Goal: Information Seeking & Learning: Learn about a topic

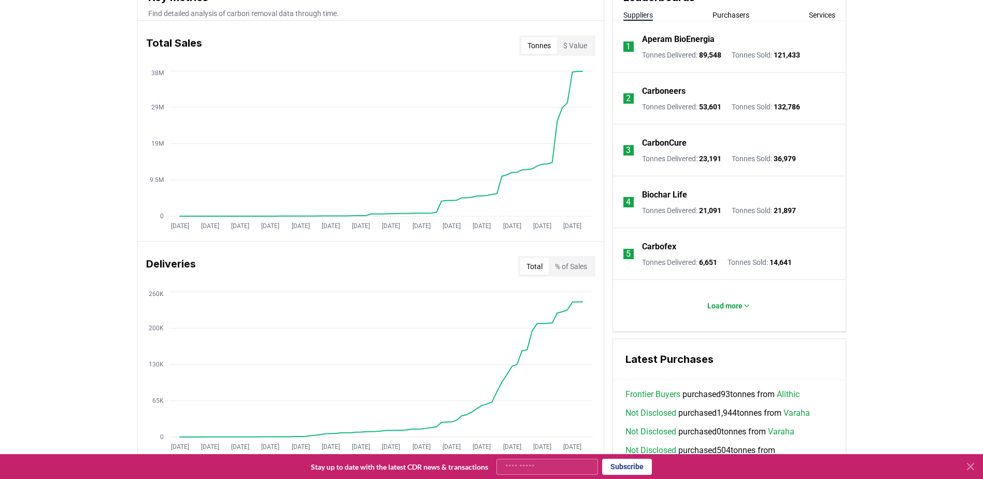
scroll to position [311, 0]
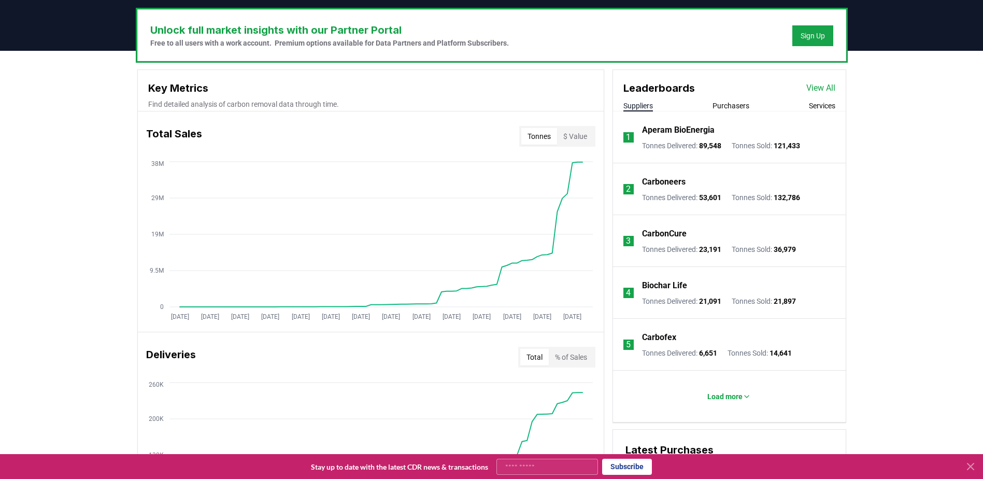
click at [973, 472] on icon at bounding box center [970, 466] width 12 height 12
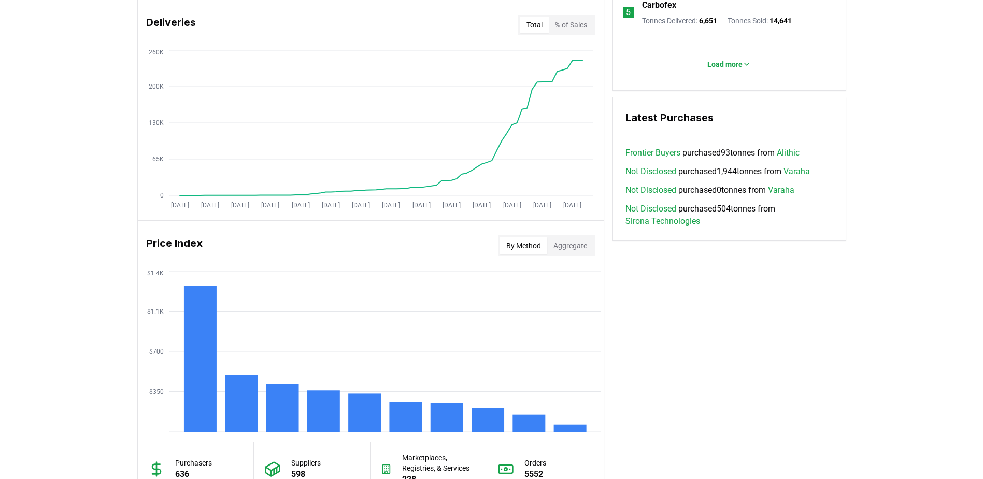
scroll to position [646, 0]
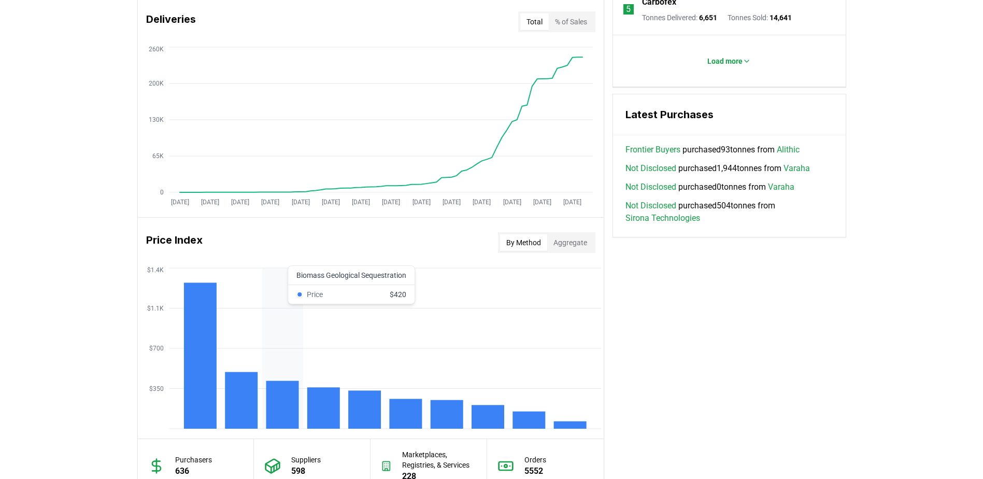
click at [291, 411] on rect at bounding box center [282, 405] width 33 height 48
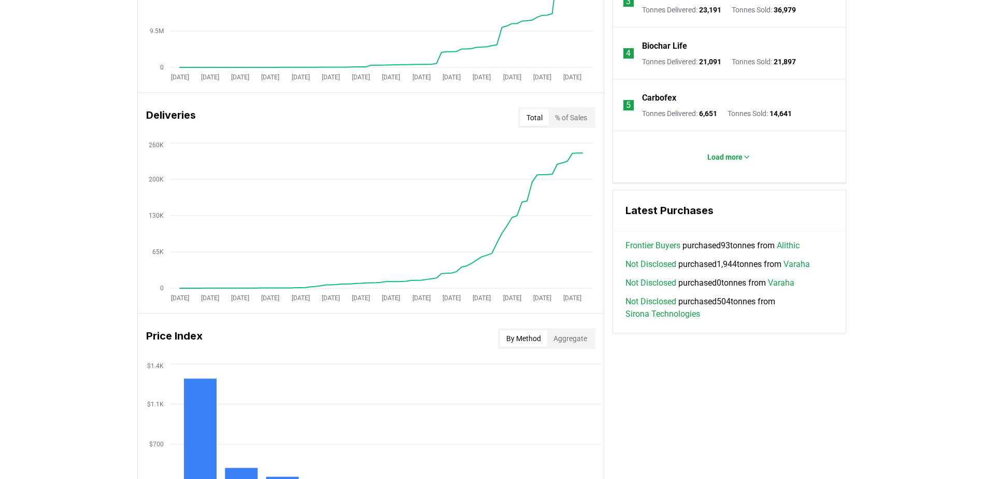
scroll to position [673, 0]
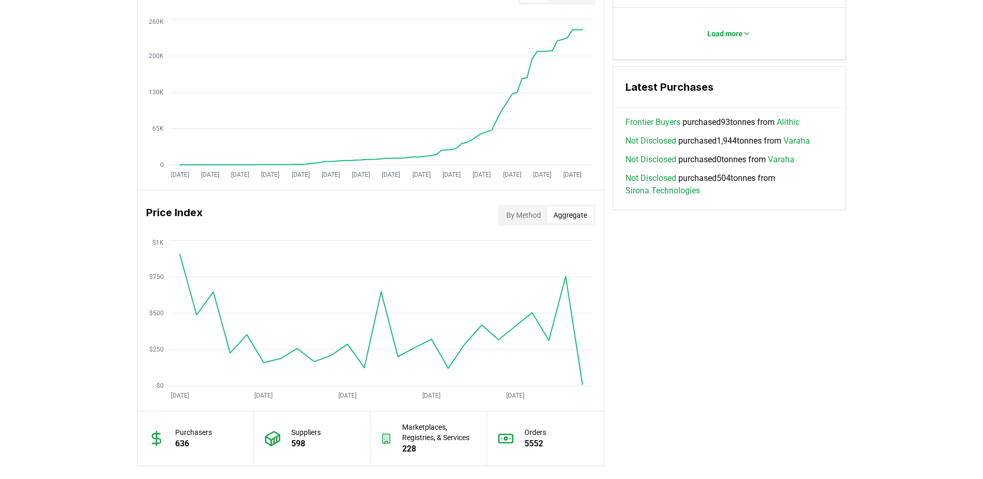
click at [564, 214] on button "Aggregate" at bounding box center [570, 215] width 46 height 17
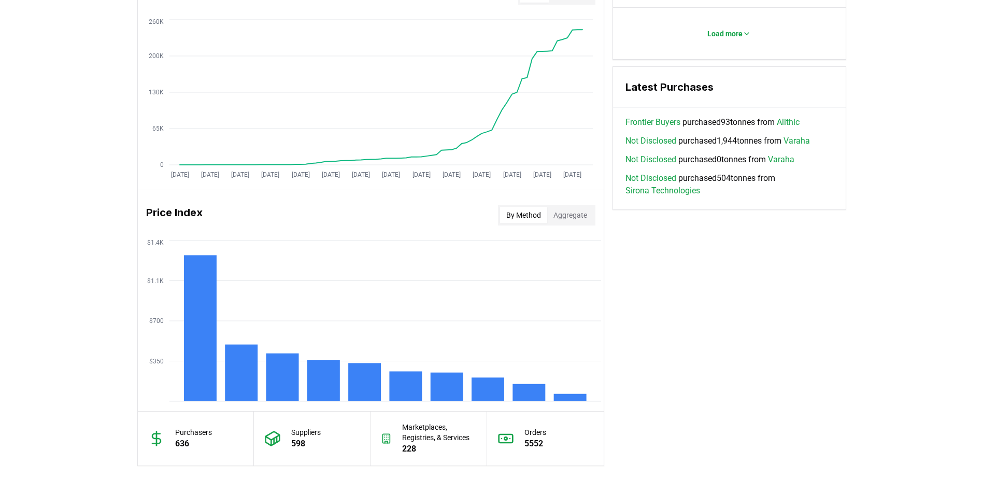
click at [523, 216] on button "By Method" at bounding box center [523, 215] width 47 height 17
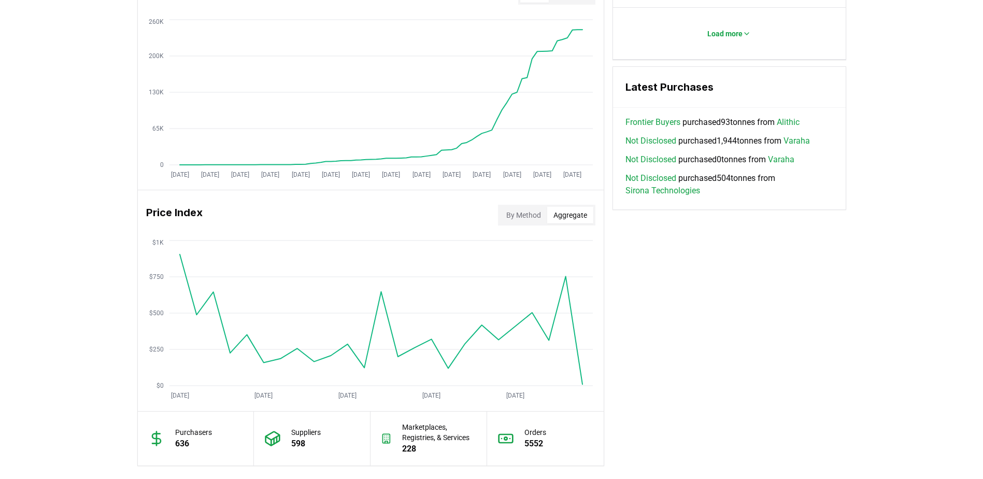
click at [574, 215] on button "Aggregate" at bounding box center [570, 215] width 46 height 17
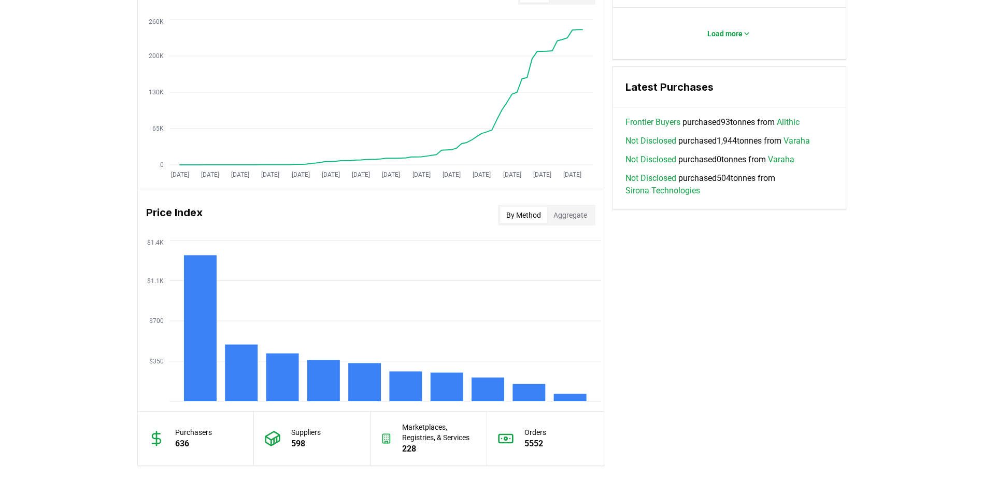
click at [525, 222] on button "By Method" at bounding box center [523, 215] width 47 height 17
click at [569, 220] on button "Aggregate" at bounding box center [570, 215] width 46 height 17
click at [525, 216] on button "By Method" at bounding box center [523, 215] width 47 height 17
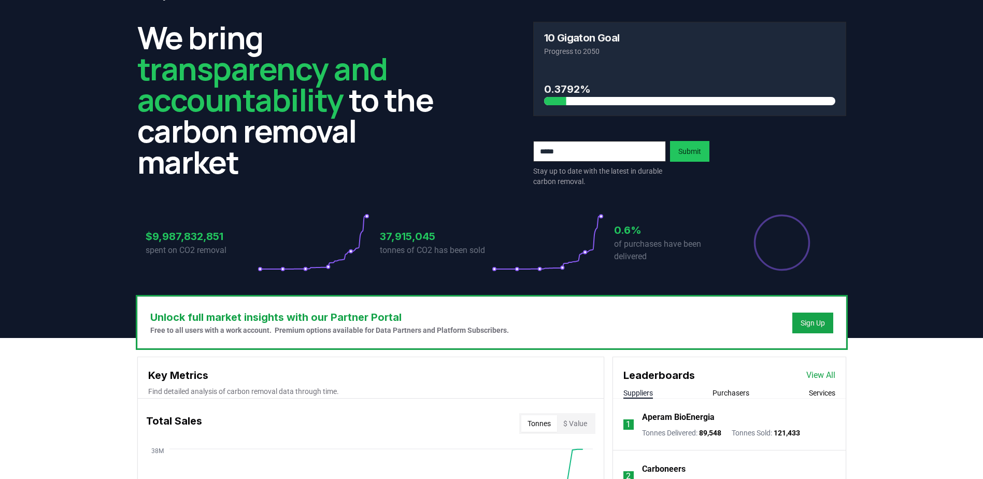
scroll to position [0, 0]
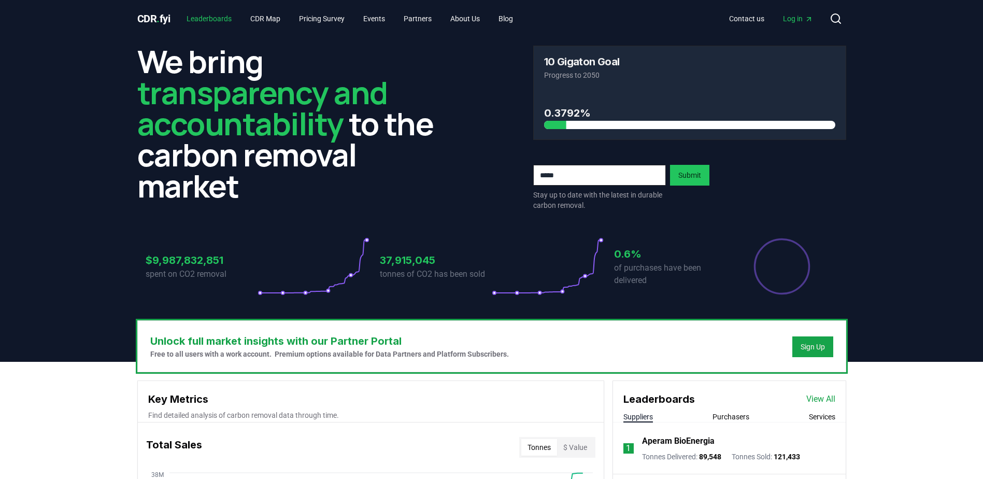
click at [220, 18] on link "Leaderboards" at bounding box center [209, 18] width 62 height 19
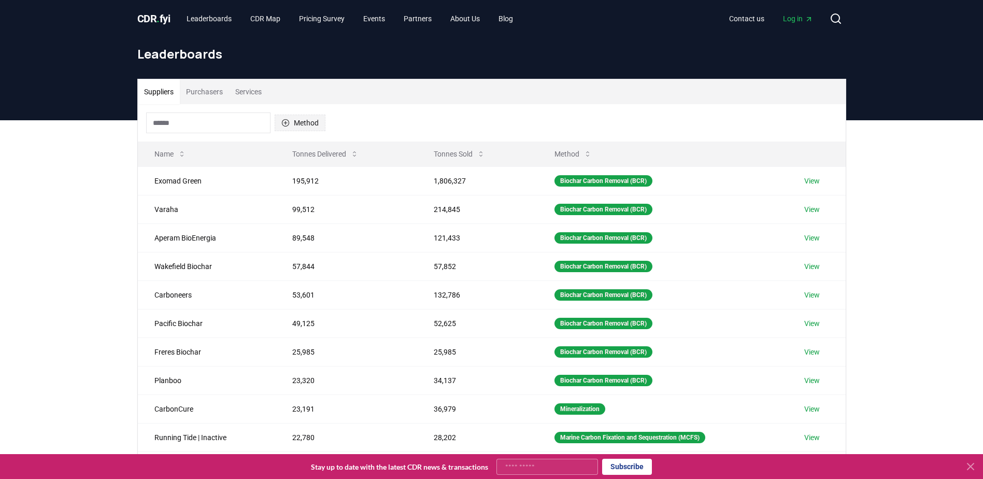
click at [312, 115] on button "Method" at bounding box center [300, 122] width 51 height 17
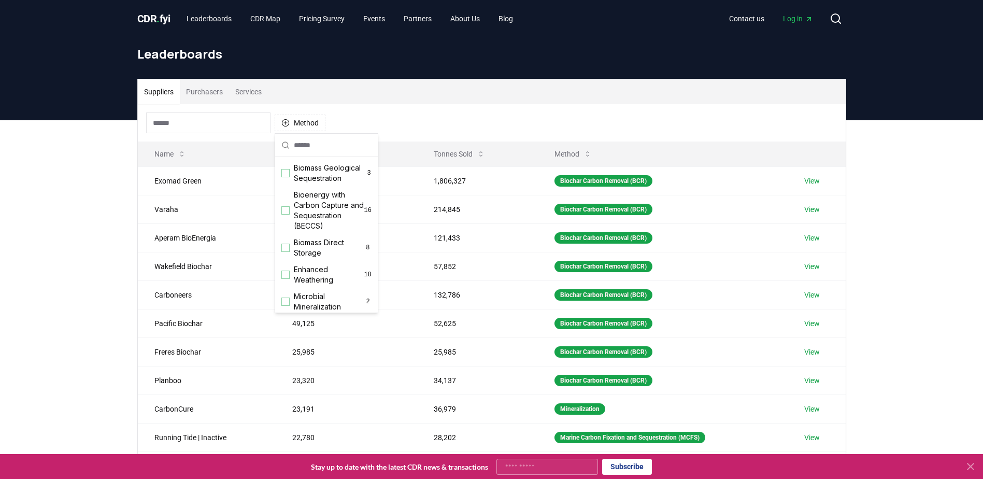
scroll to position [83, 0]
click at [286, 222] on div "Suggestions" at bounding box center [285, 218] width 8 height 8
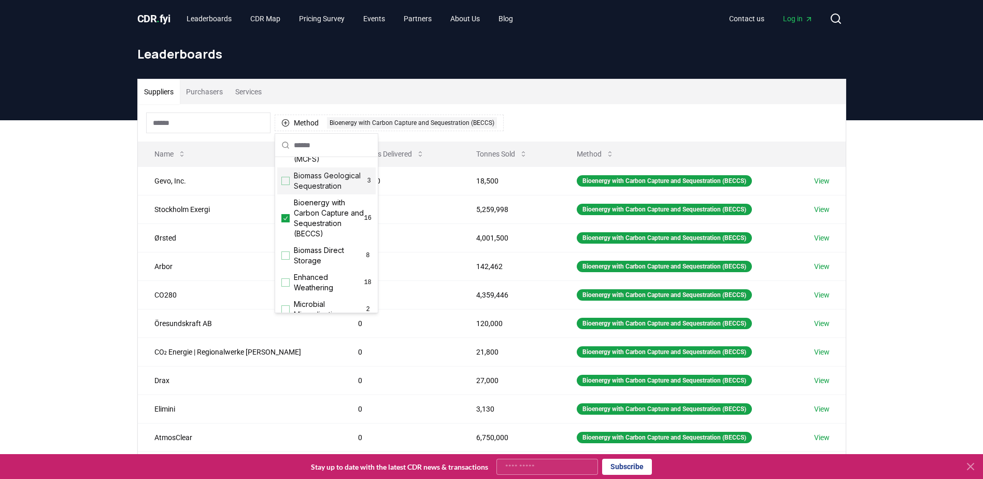
click at [287, 185] on div "Suggestions" at bounding box center [285, 181] width 8 height 8
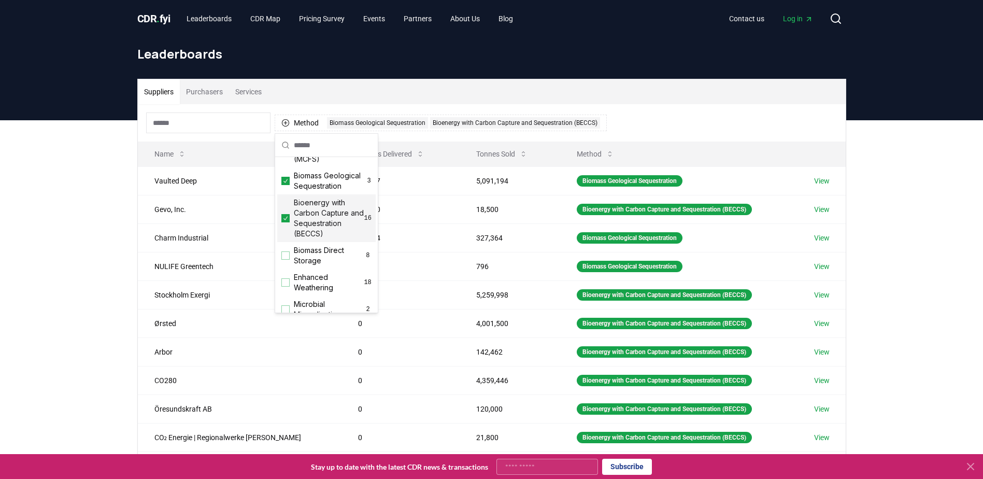
click at [87, 233] on div "Suppliers Purchasers Services Method 2 Biomass Geological Sequestration Bioener…" at bounding box center [491, 327] width 983 height 415
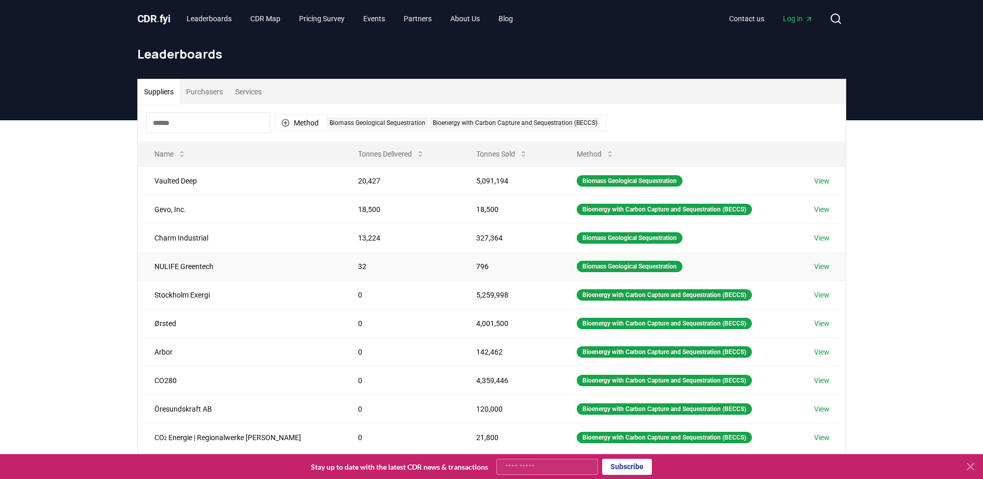
click at [196, 267] on td "NULIFE Greentech" at bounding box center [240, 266] width 204 height 28
click at [248, 267] on td "NULIFE Greentech" at bounding box center [240, 266] width 204 height 28
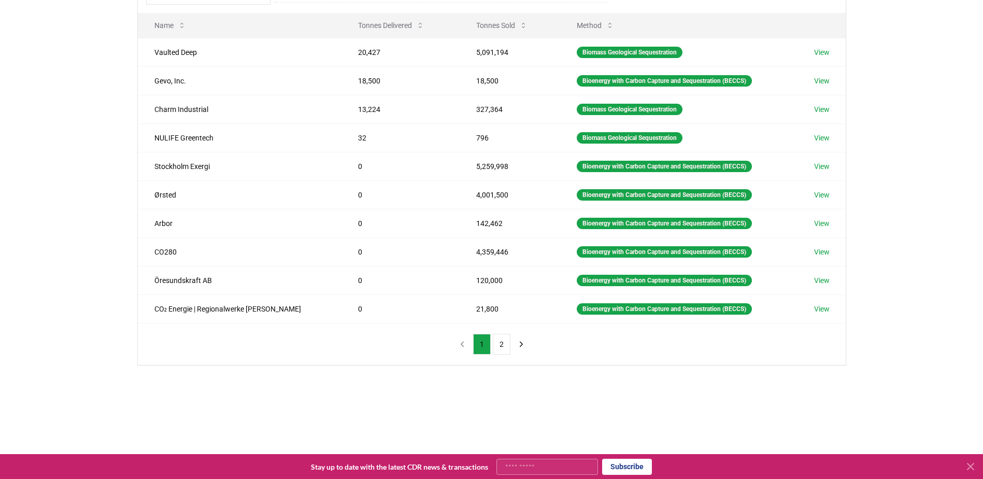
scroll to position [104, 0]
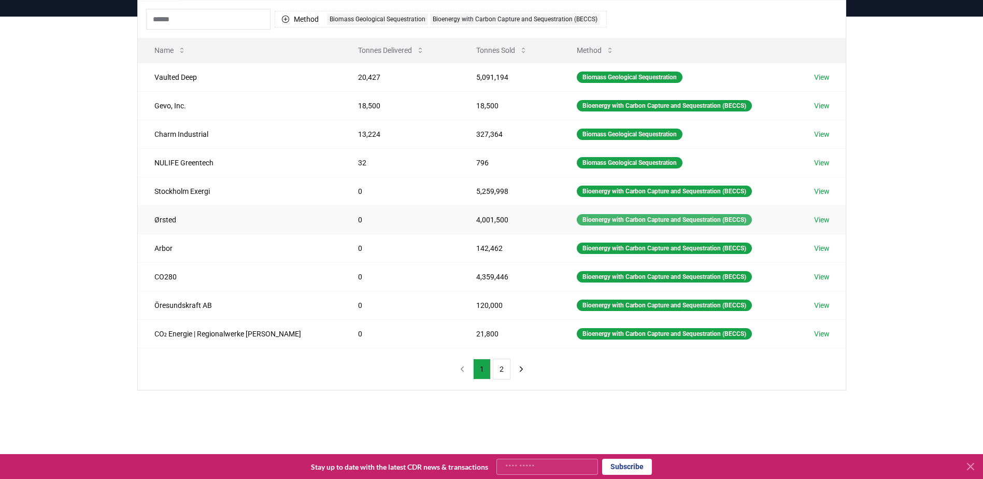
click at [614, 221] on div "Bioenergy with Carbon Capture and Sequestration (BECCS)" at bounding box center [664, 219] width 175 height 11
click at [817, 223] on link "View" at bounding box center [822, 219] width 16 height 10
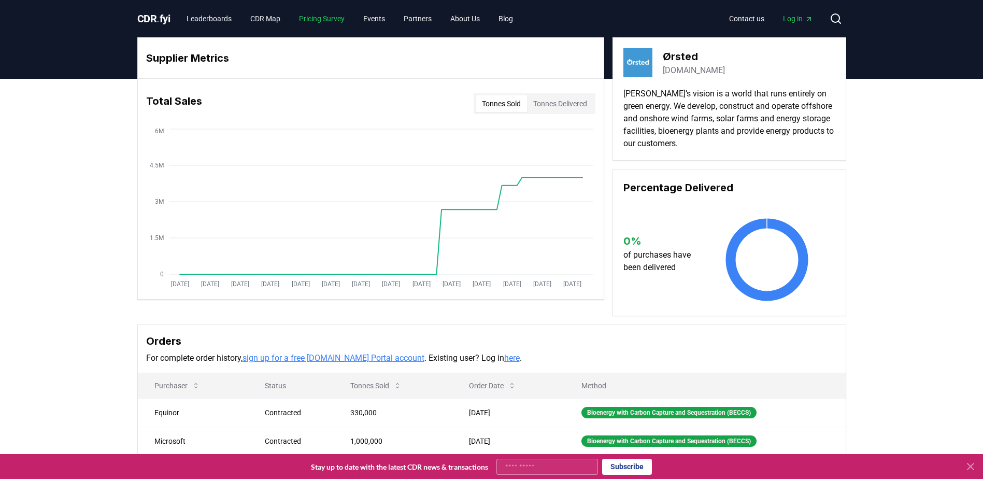
click at [310, 21] on link "Pricing Survey" at bounding box center [322, 18] width 62 height 19
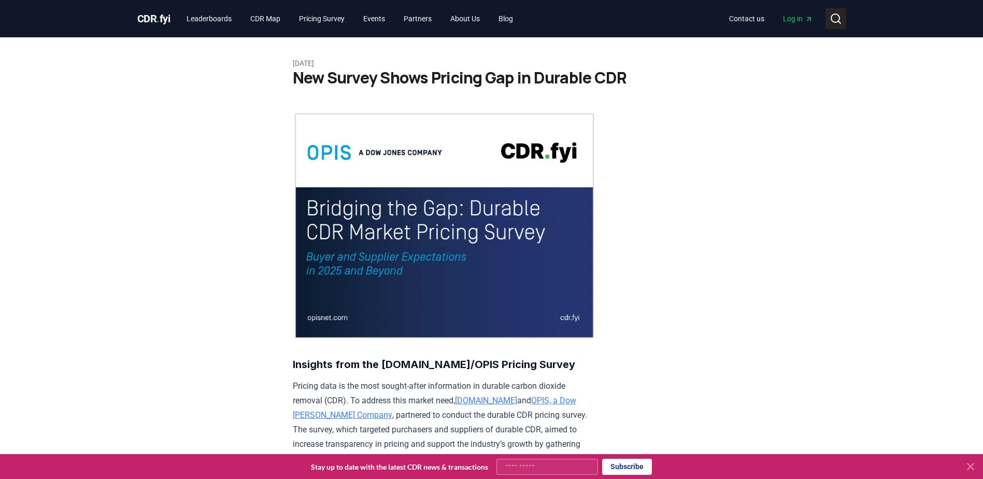
click at [834, 22] on circle at bounding box center [835, 18] width 8 height 8
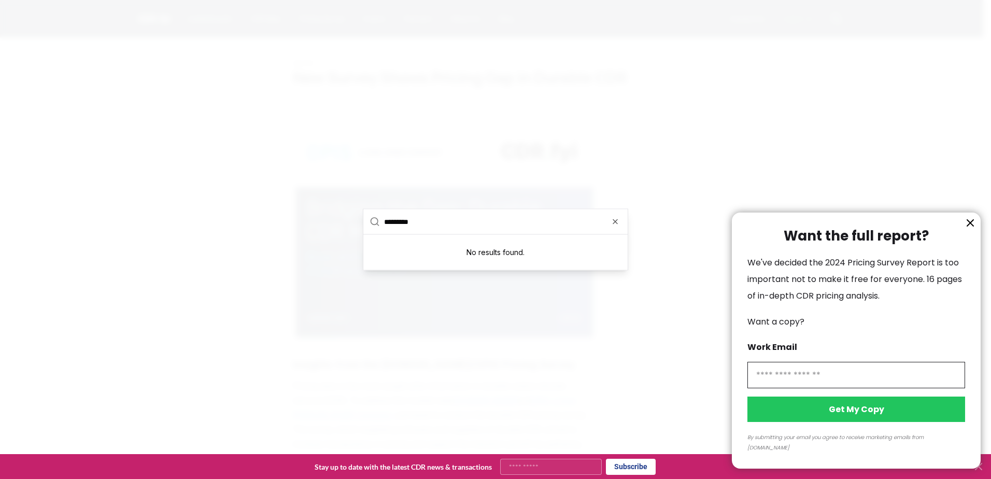
type input "********"
type input "*********"
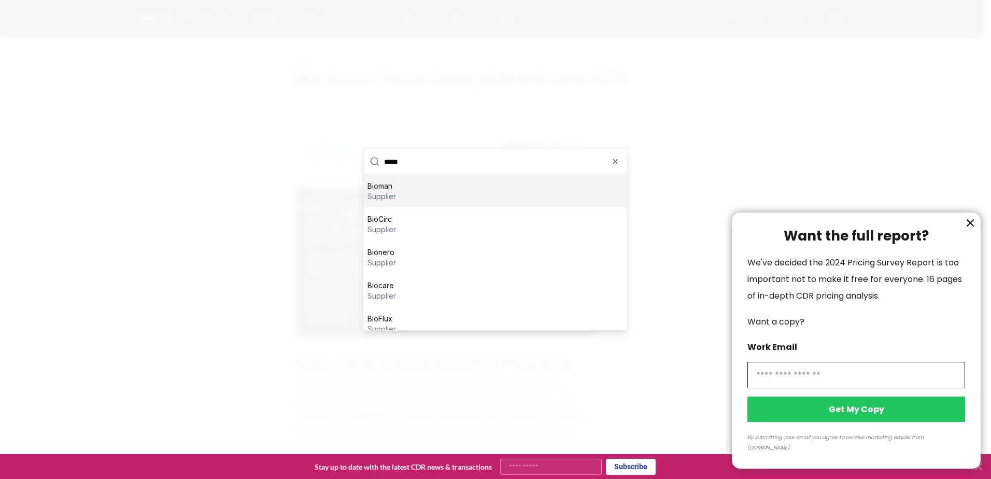
type input "******"
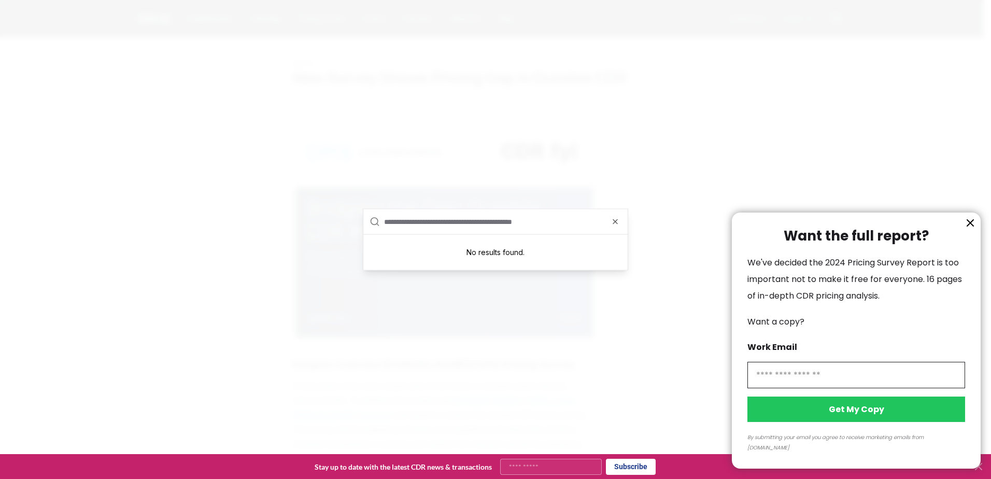
click at [735, 134] on div at bounding box center [495, 239] width 991 height 479
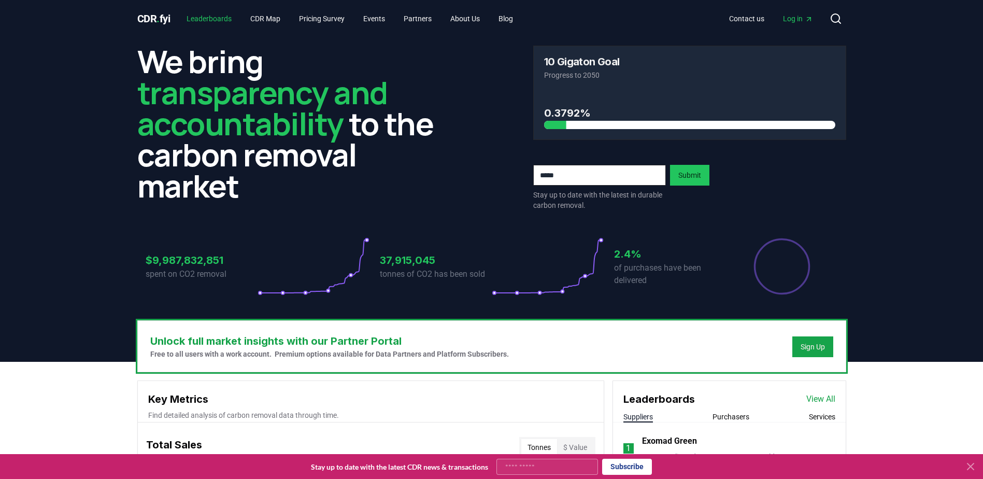
click at [206, 19] on link "Leaderboards" at bounding box center [209, 18] width 62 height 19
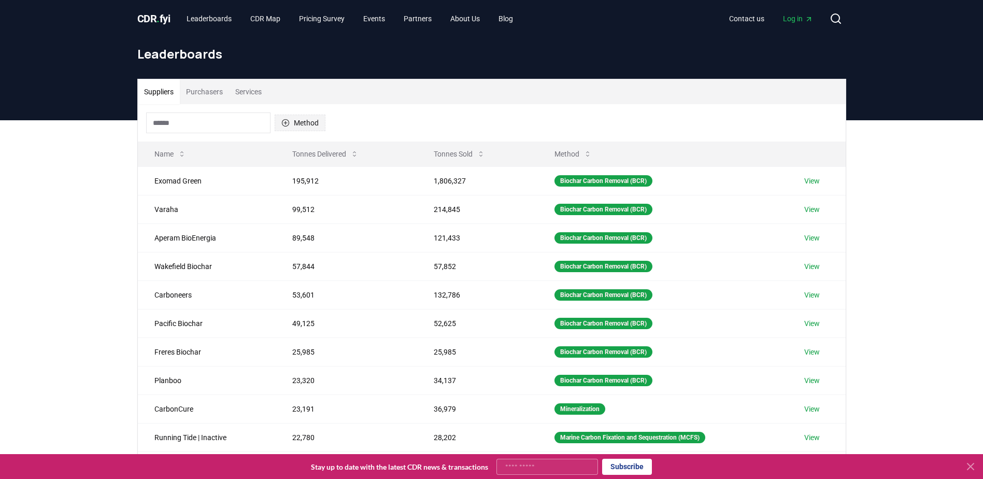
click at [298, 120] on button "Method" at bounding box center [300, 122] width 51 height 17
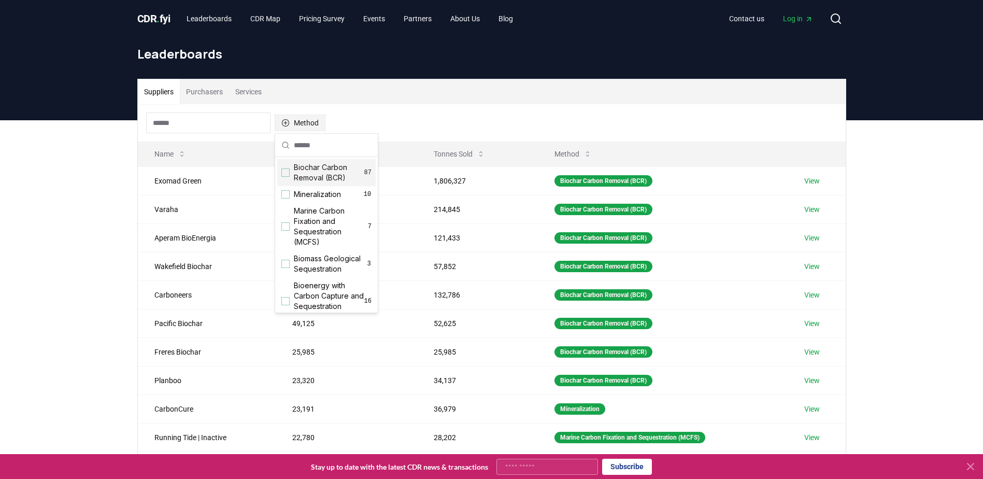
click at [298, 120] on button "Method" at bounding box center [300, 122] width 51 height 17
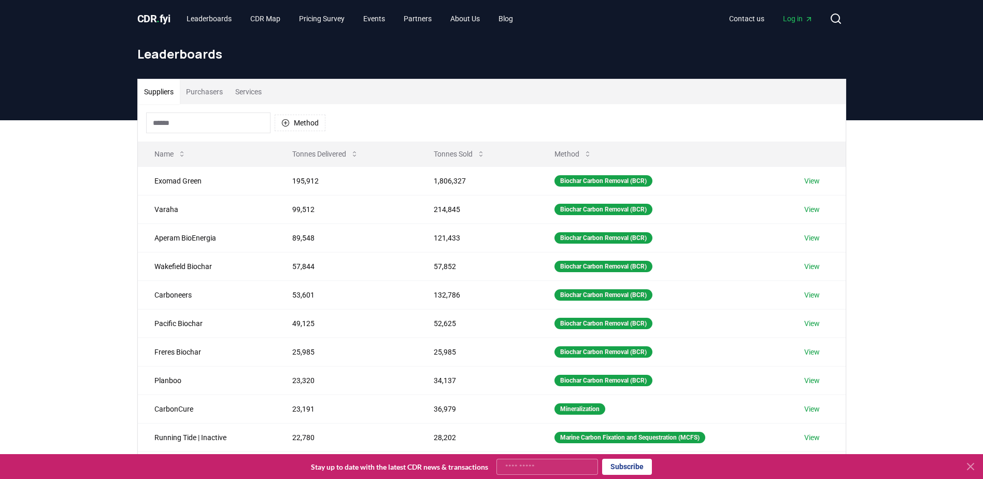
click at [237, 124] on input at bounding box center [208, 122] width 124 height 21
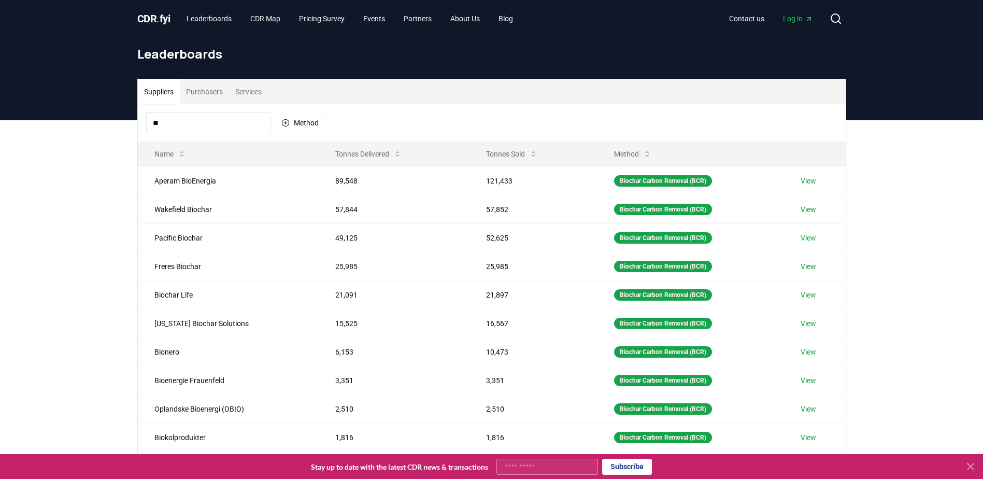
type input "*"
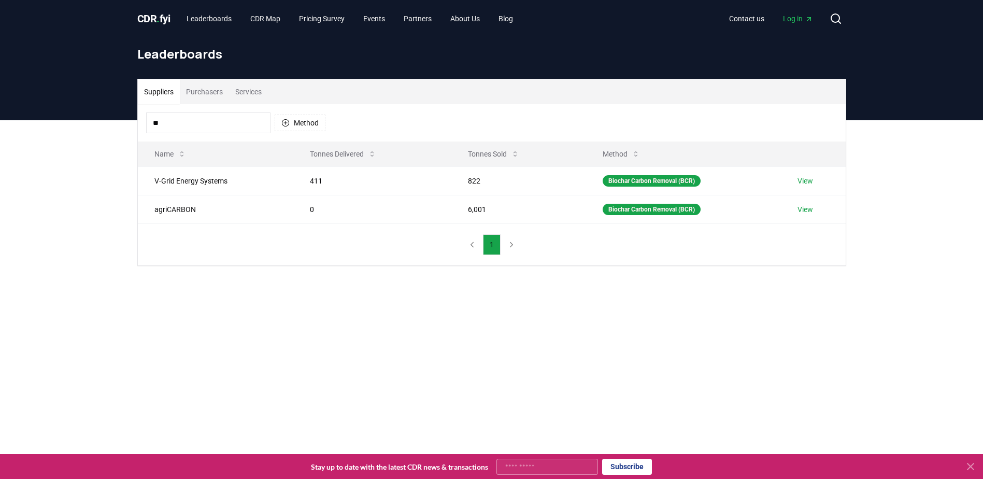
type input "*"
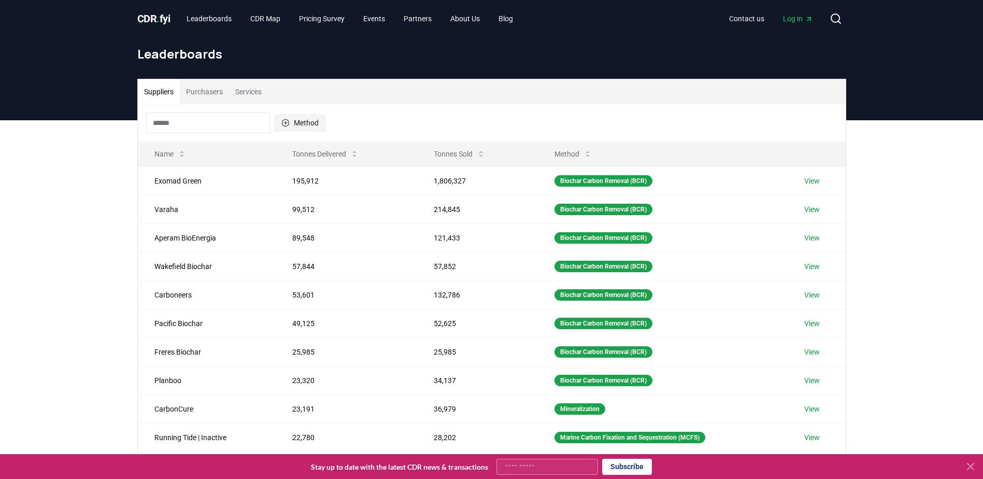
click at [311, 125] on button "Method" at bounding box center [300, 122] width 51 height 17
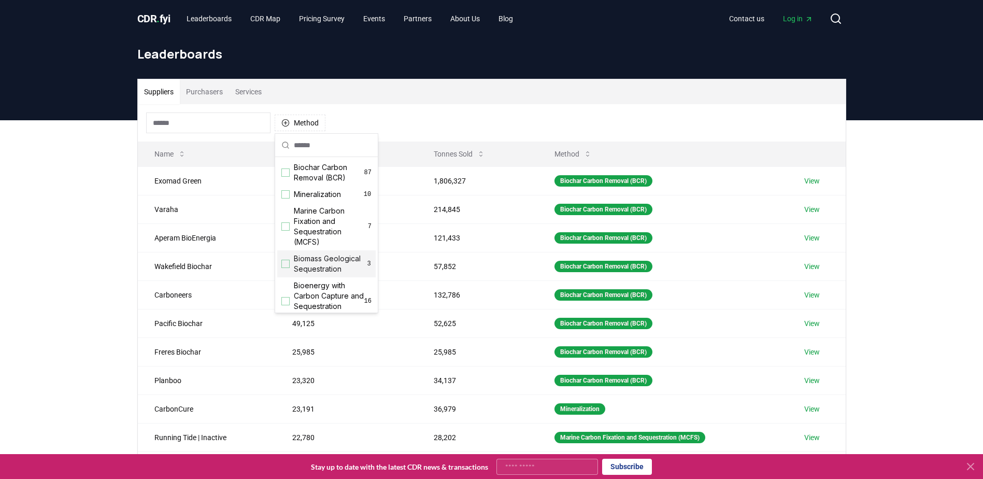
click at [327, 265] on span "Biomass Geological Sequestration" at bounding box center [330, 263] width 73 height 21
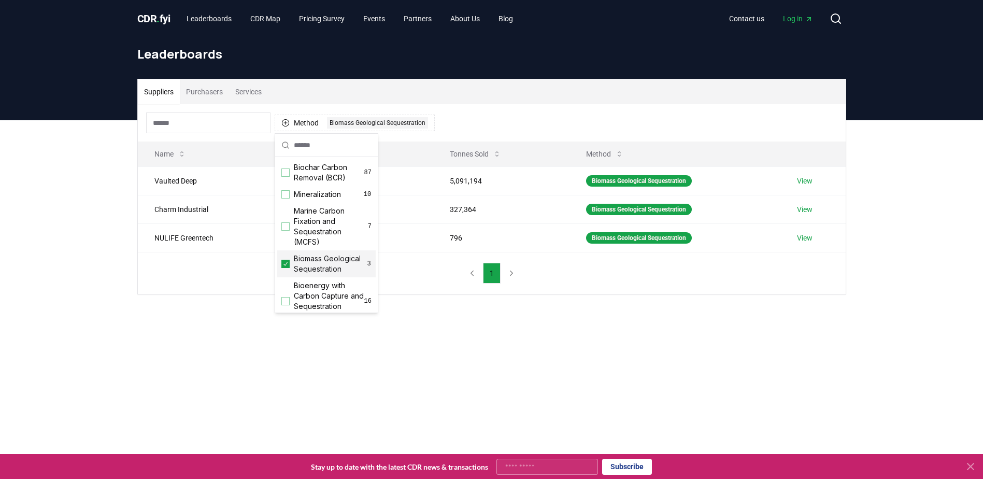
click at [609, 365] on main "Suppliers Purchasers Services Method 1 Biomass Geological Sequestration Name To…" at bounding box center [491, 359] width 983 height 479
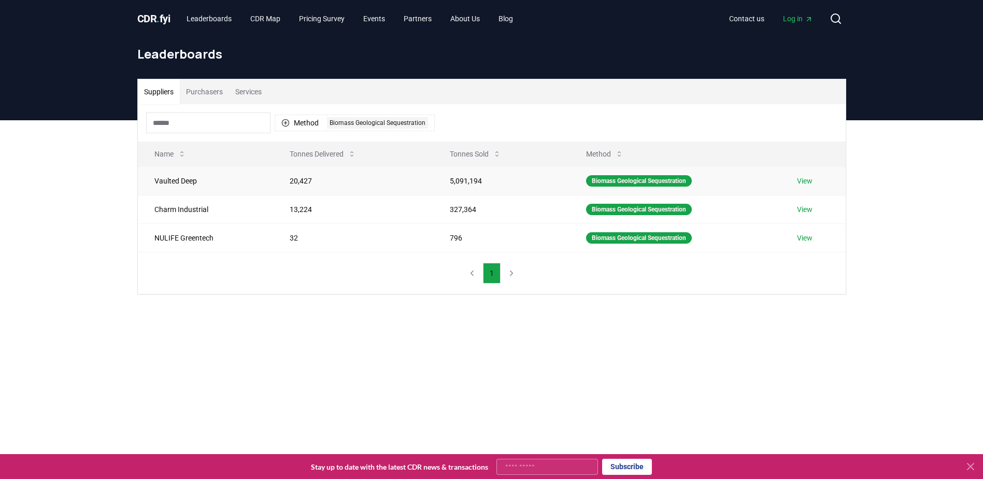
click at [811, 180] on link "View" at bounding box center [805, 181] width 16 height 10
click at [808, 206] on link "View" at bounding box center [805, 209] width 16 height 10
click at [810, 237] on link "View" at bounding box center [805, 238] width 16 height 10
click at [312, 123] on button "Method 1 Biomass Geological Sequestration" at bounding box center [355, 122] width 160 height 17
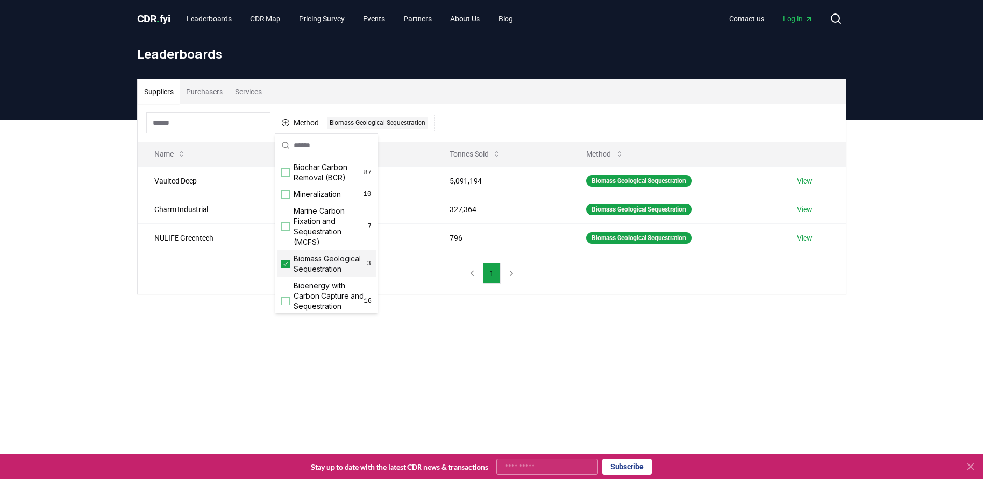
click at [304, 271] on span "Biomass Geological Sequestration" at bounding box center [330, 263] width 73 height 21
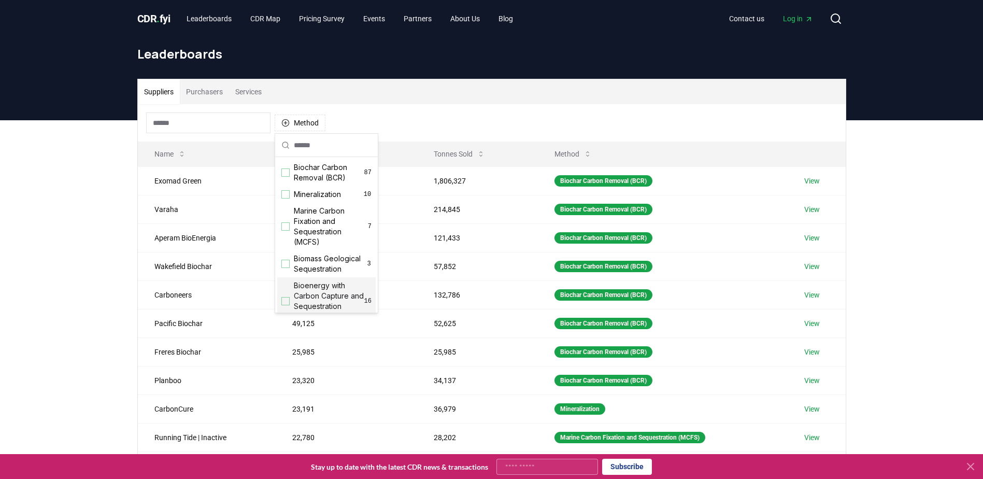
click at [300, 302] on span "Bioenergy with Carbon Capture and Sequestration (BECCS)" at bounding box center [329, 300] width 70 height 41
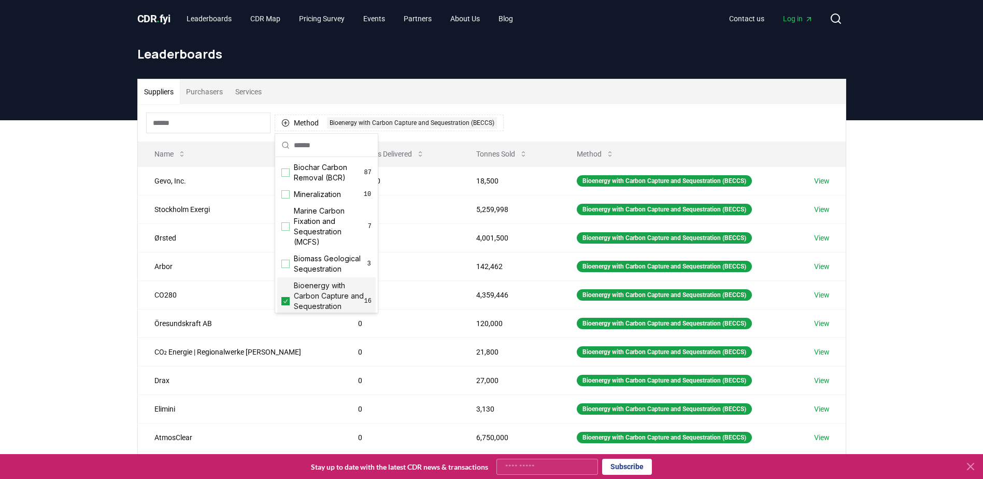
click at [80, 256] on div "Suppliers Purchasers Services Method 1 Bioenergy with Carbon Capture and Seques…" at bounding box center [491, 327] width 983 height 415
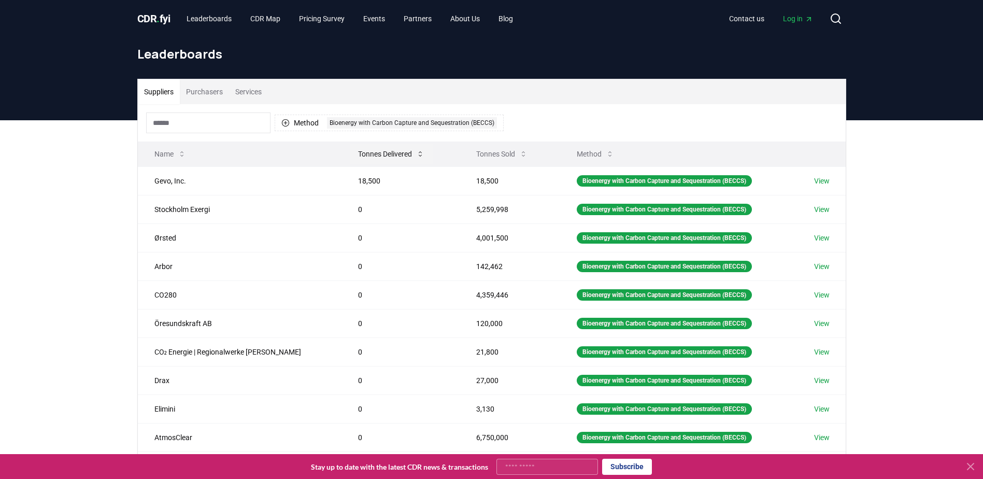
click at [353, 163] on button "Tonnes Delivered" at bounding box center [391, 154] width 83 height 21
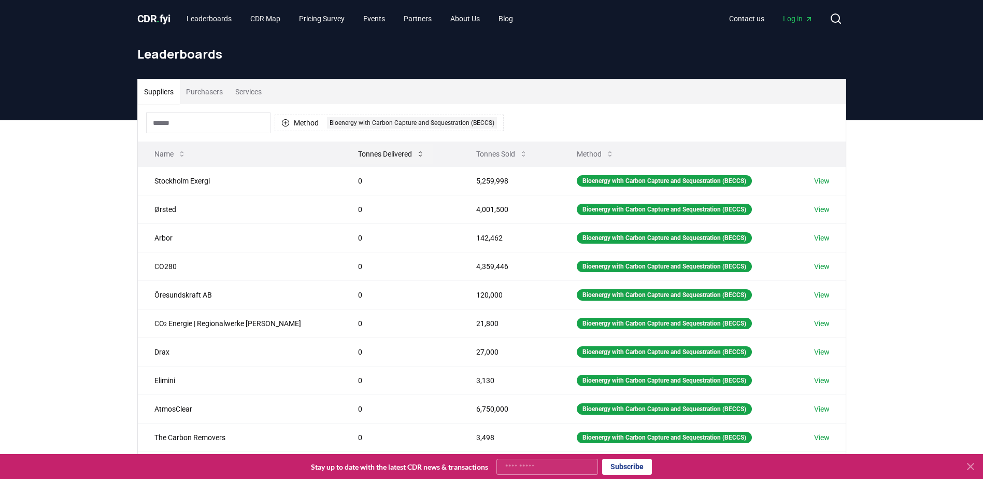
click at [369, 157] on button "Tonnes Delivered" at bounding box center [391, 154] width 83 height 21
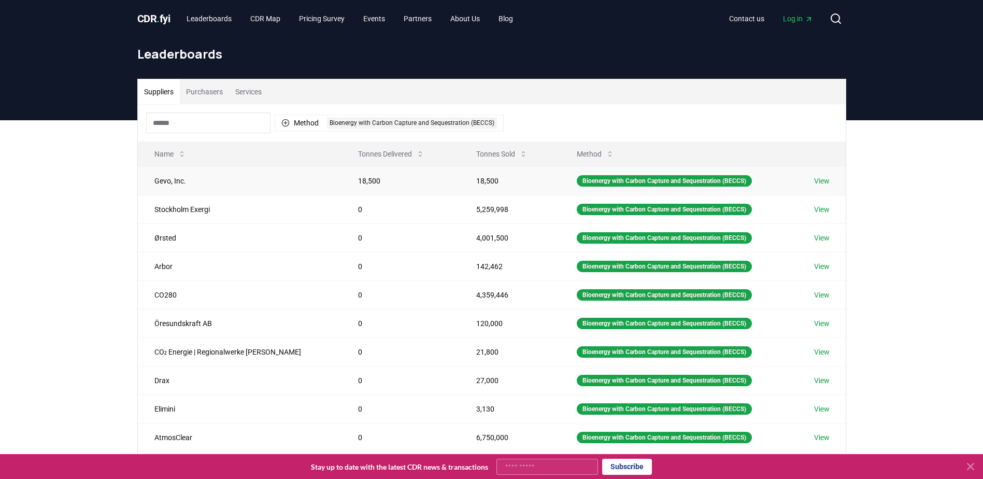
click at [822, 178] on link "View" at bounding box center [822, 181] width 16 height 10
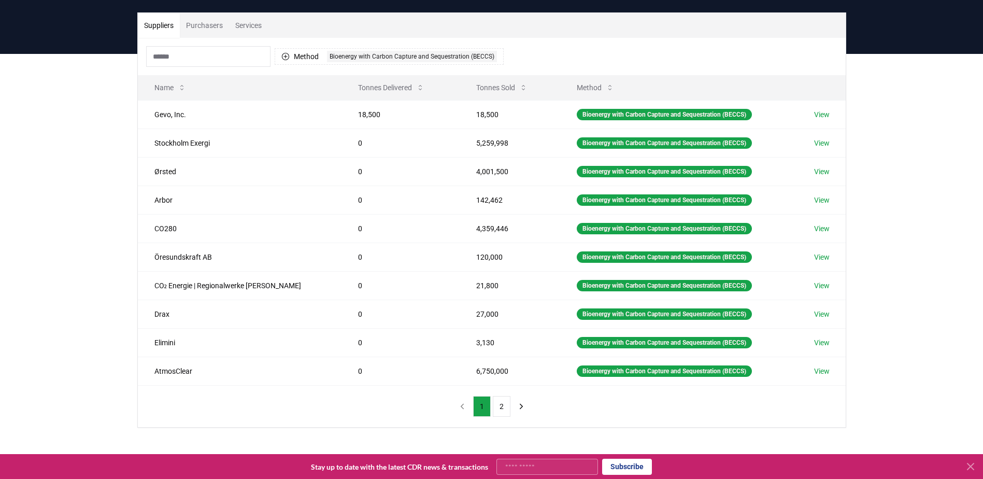
scroll to position [52, 0]
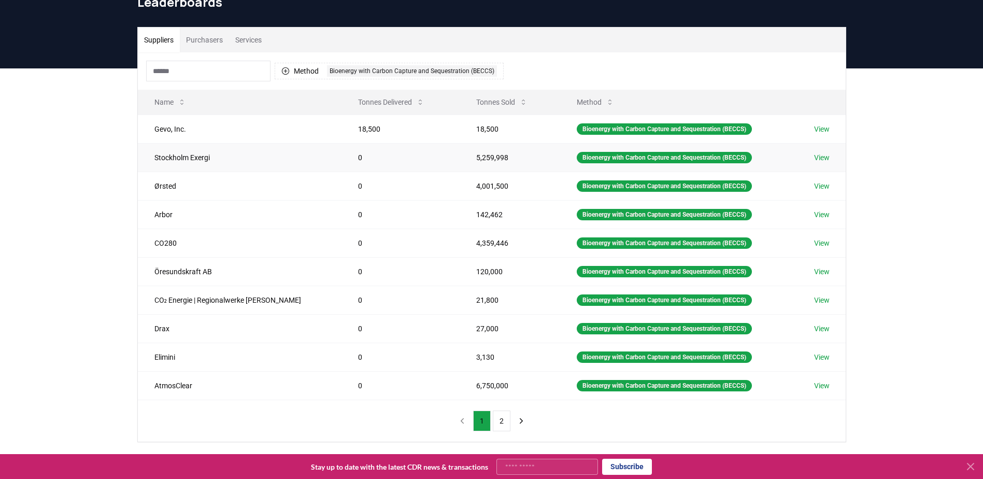
click at [825, 156] on link "View" at bounding box center [822, 157] width 16 height 10
click at [822, 185] on link "View" at bounding box center [822, 186] width 16 height 10
click at [825, 220] on td "View" at bounding box center [821, 214] width 48 height 28
click at [825, 213] on link "View" at bounding box center [822, 214] width 16 height 10
click at [822, 243] on link "View" at bounding box center [822, 243] width 16 height 10
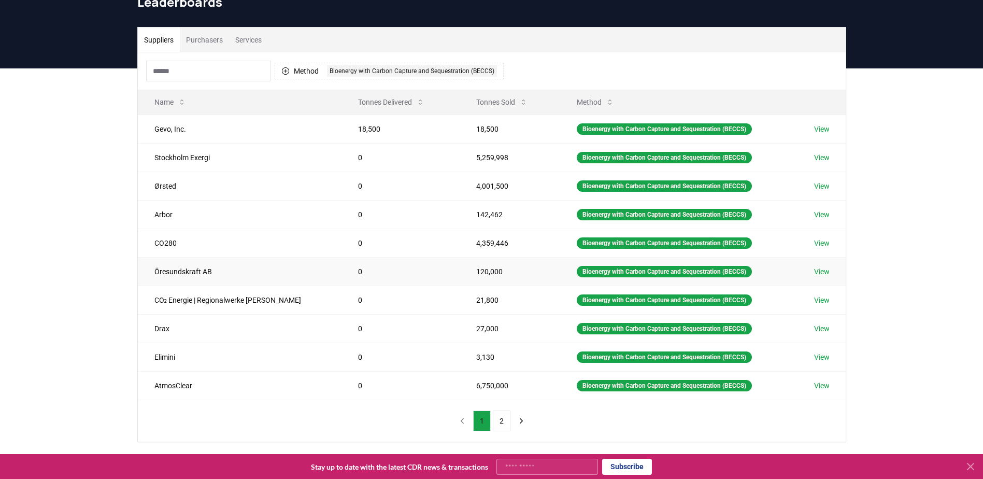
click at [822, 268] on link "View" at bounding box center [822, 271] width 16 height 10
click at [504, 424] on button "2" at bounding box center [502, 420] width 18 height 21
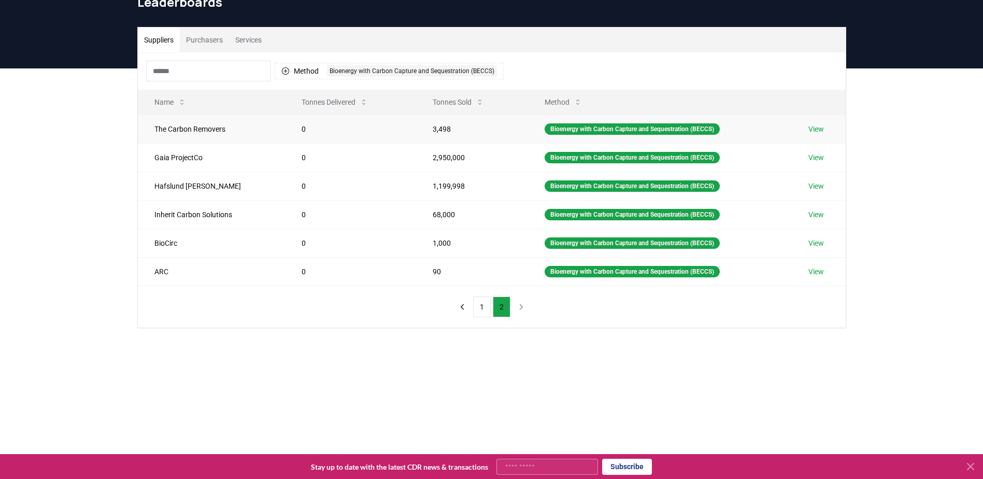
click at [822, 129] on link "View" at bounding box center [816, 129] width 16 height 10
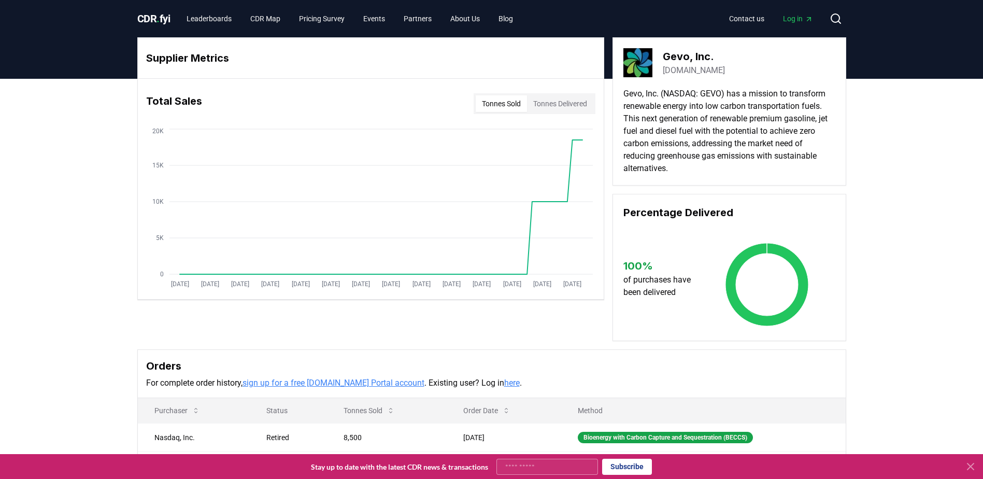
drag, startPoint x: 667, startPoint y: 81, endPoint x: 667, endPoint y: 88, distance: 7.3
click at [667, 81] on div "Gevo, Inc. gevo.com Gevo, Inc. (NASDAQ: GEVO) has a mission to transform renewa…" at bounding box center [729, 111] width 234 height 148
drag, startPoint x: 690, startPoint y: 102, endPoint x: 692, endPoint y: 93, distance: 9.0
click at [691, 102] on p "Gevo, Inc. (NASDAQ: GEVO) has a mission to transform renewable energy into low …" at bounding box center [729, 131] width 212 height 87
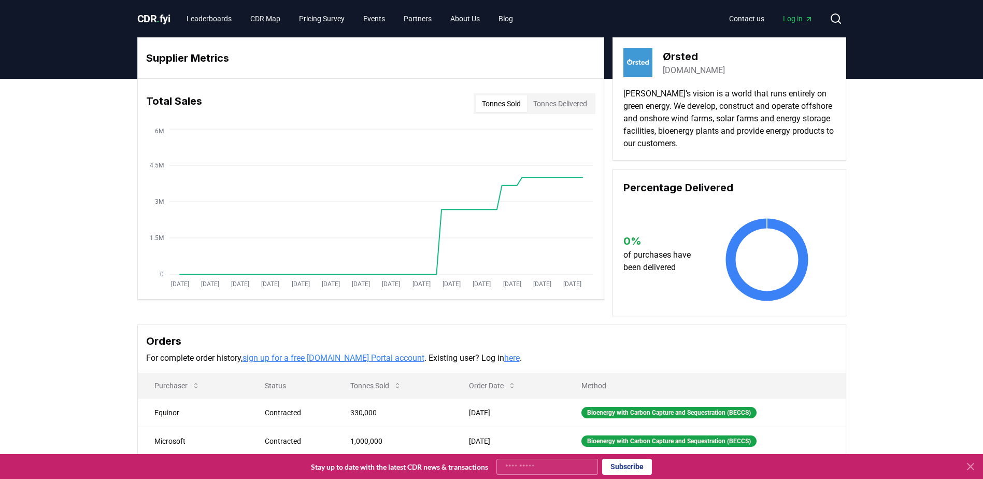
click at [683, 65] on link "[DOMAIN_NAME]" at bounding box center [694, 70] width 62 height 12
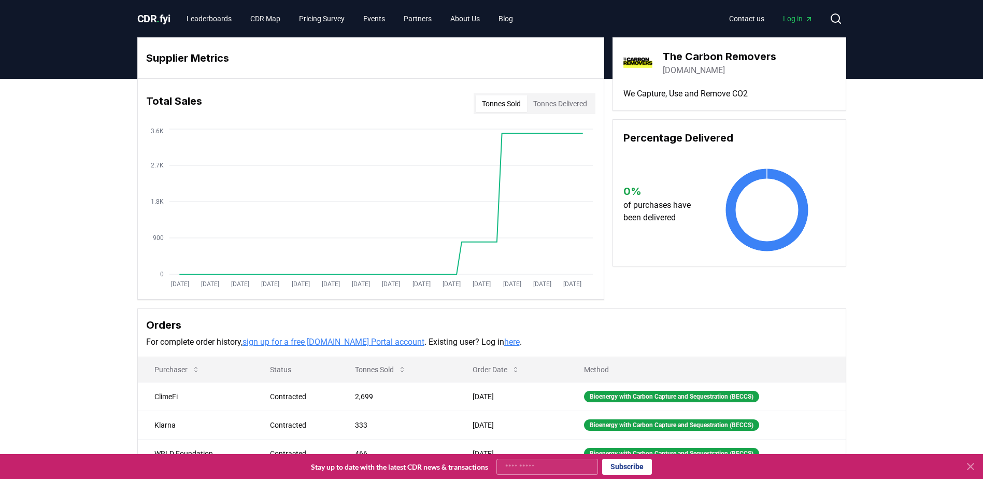
click at [725, 68] on link "thecarbonremovers.com" at bounding box center [694, 70] width 62 height 12
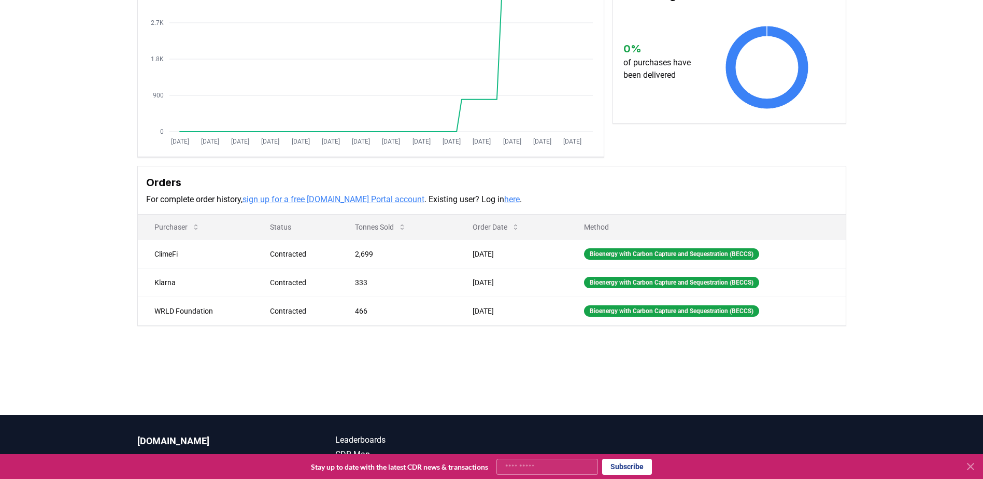
scroll to position [155, 0]
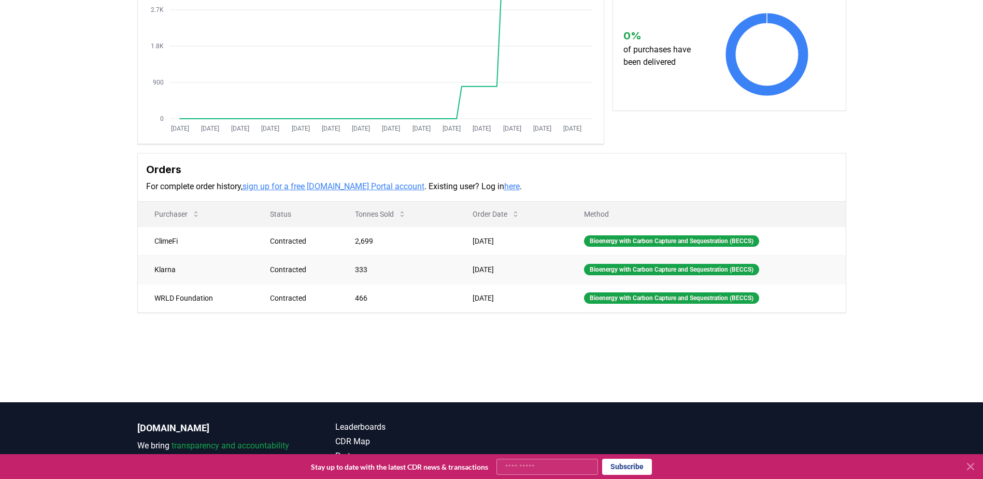
click at [801, 267] on td "Bioenergy with Carbon Capture and Sequestration (BECCS)" at bounding box center [706, 269] width 278 height 28
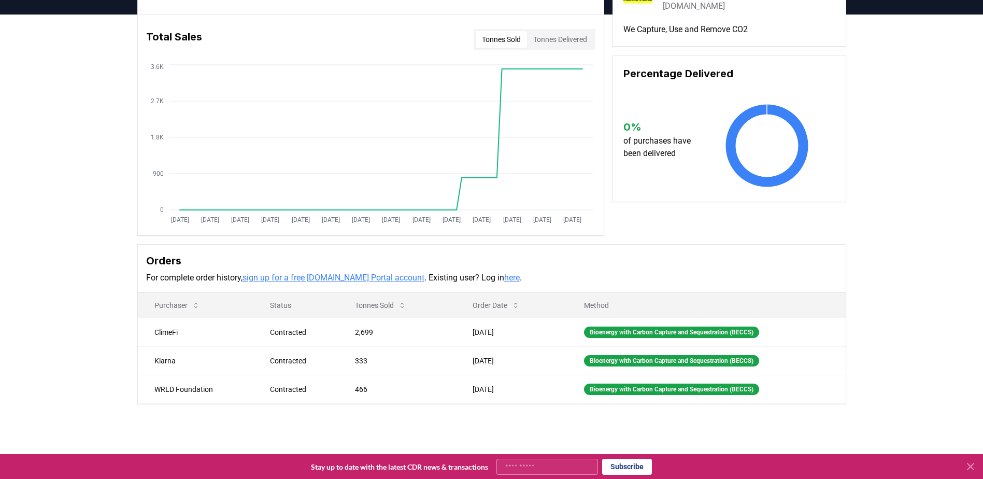
scroll to position [0, 0]
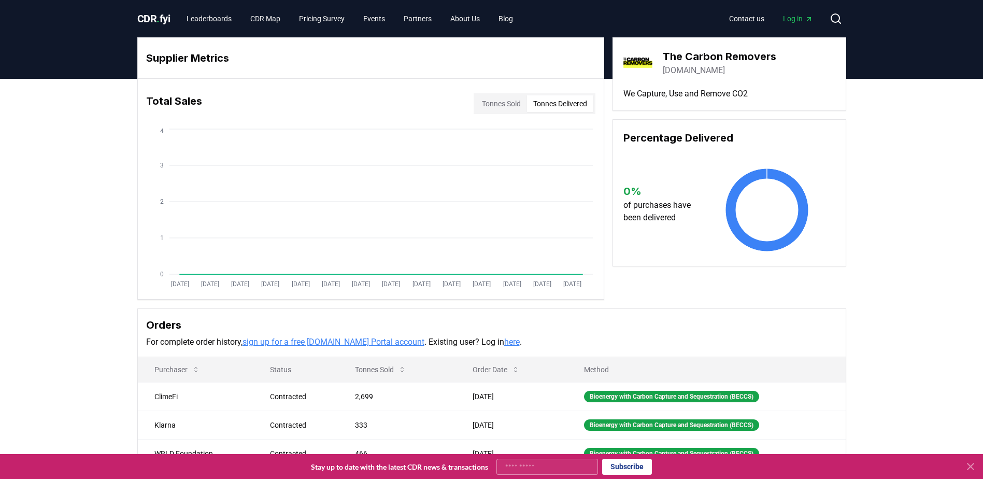
click at [563, 109] on button "Tonnes Delivered" at bounding box center [560, 103] width 66 height 17
click at [512, 103] on button "Tonnes Sold" at bounding box center [501, 103] width 51 height 17
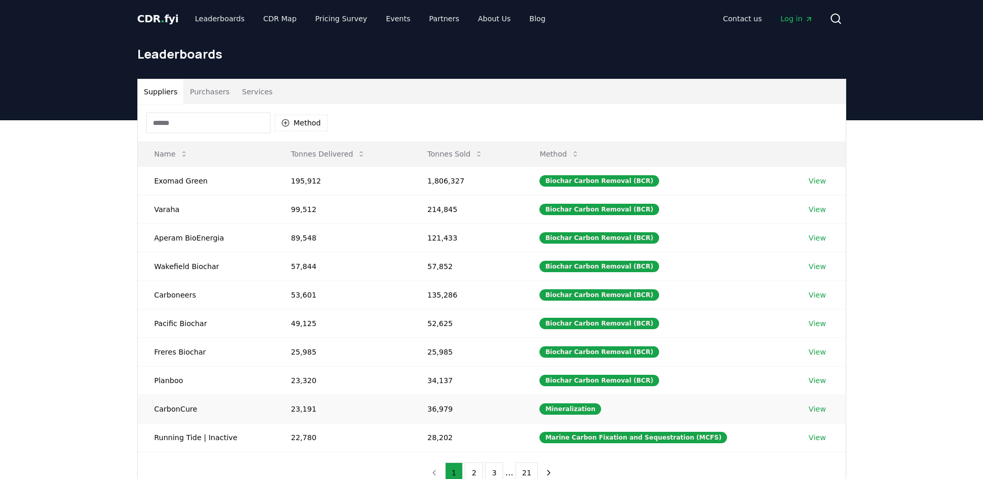
scroll to position [52, 0]
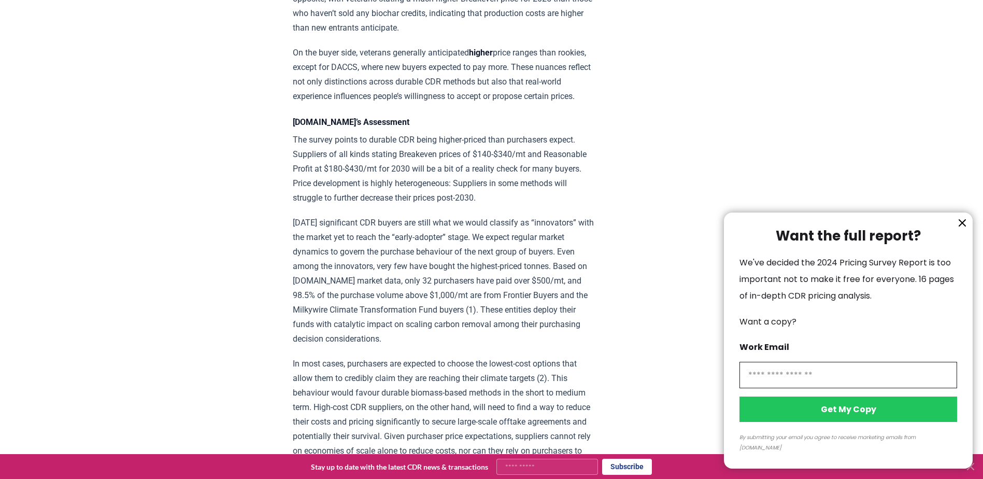
scroll to position [1399, 0]
